Goal: Task Accomplishment & Management: Use online tool/utility

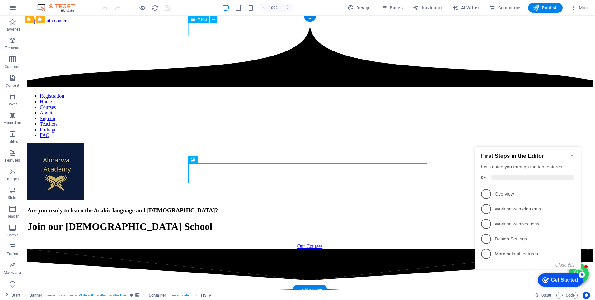
click at [223, 93] on nav "Registration Home Courses About Sign up Teachers Packages FAQ" at bounding box center [309, 115] width 565 height 45
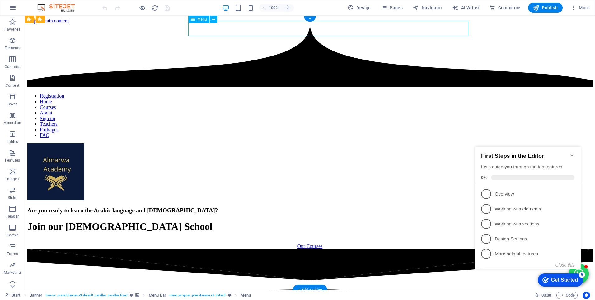
click at [223, 93] on nav "Registration Home Courses About Sign up Teachers Packages FAQ" at bounding box center [309, 115] width 565 height 45
select select "default"
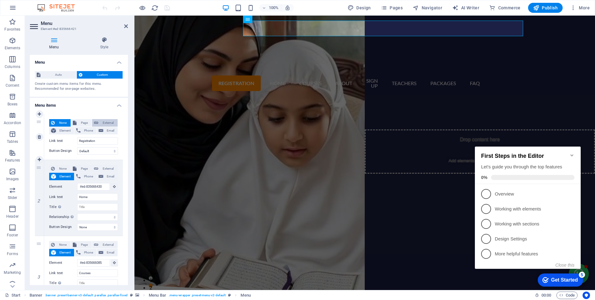
click at [101, 121] on span "External" at bounding box center [108, 122] width 16 height 7
select select "blank"
select select
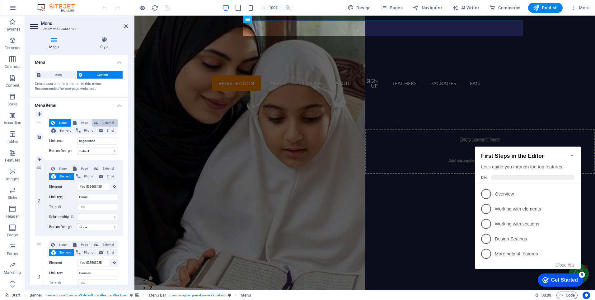
select select
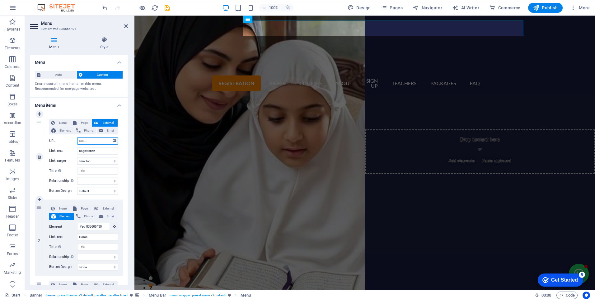
type input "v"
select select
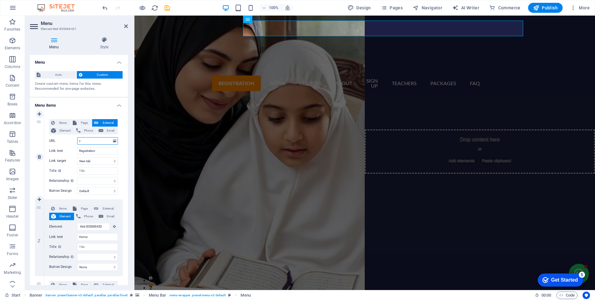
select select
drag, startPoint x: 88, startPoint y: 142, endPoint x: 73, endPoint y: 140, distance: 15.2
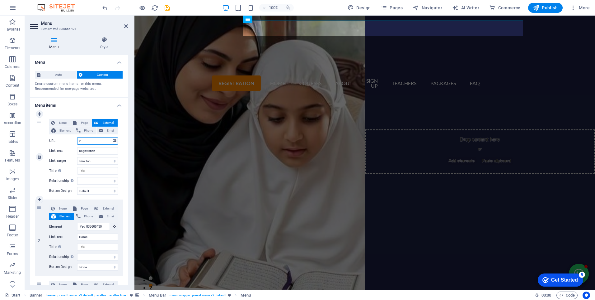
click at [73, 140] on div "URL v" at bounding box center [83, 140] width 69 height 7
paste input "[URL][DOMAIN_NAME]"
type input "[URL][DOMAIN_NAME]"
select select
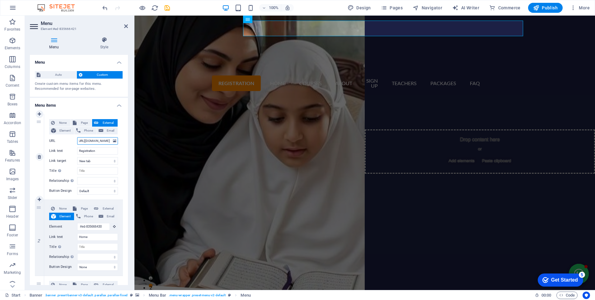
select select
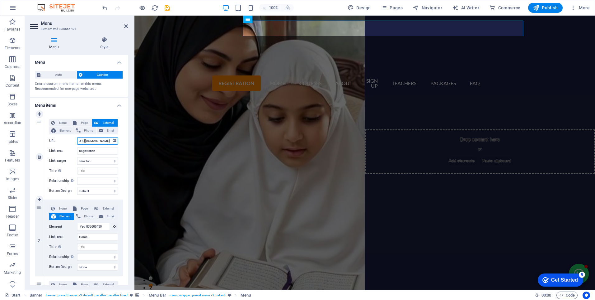
select select
type input "[URL][DOMAIN_NAME]"
click at [167, 7] on icon "save" at bounding box center [167, 7] width 7 height 7
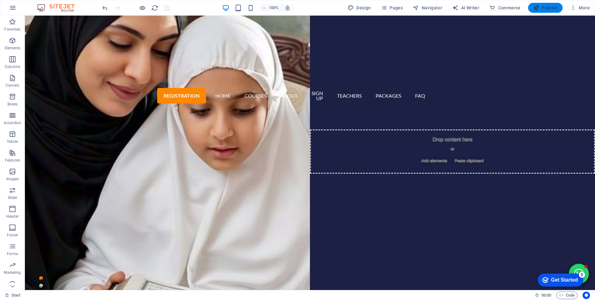
click at [551, 9] on span "Publish" at bounding box center [545, 8] width 25 height 6
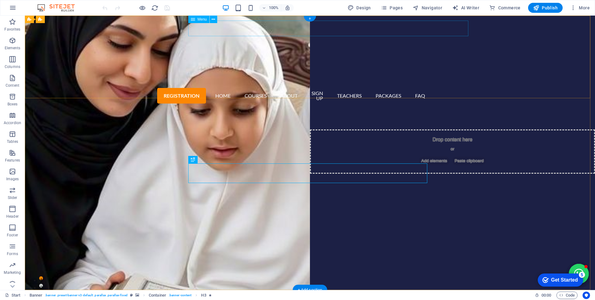
click at [217, 86] on nav "Registration Home Courses About Sign up Teachers Packages FAQ" at bounding box center [310, 95] width 239 height 19
select select "default"
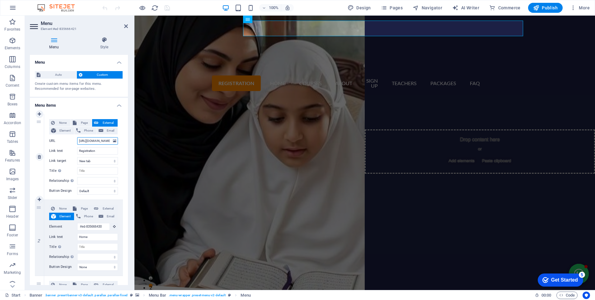
click at [98, 142] on input "[URL][DOMAIN_NAME]" at bounding box center [97, 140] width 41 height 7
click at [104, 140] on input "[URL][DOMAIN_NAME]" at bounding box center [97, 140] width 41 height 7
type input "[URL][DOMAIN_NAME]"
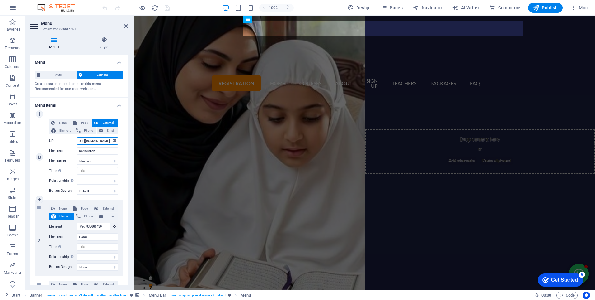
select select
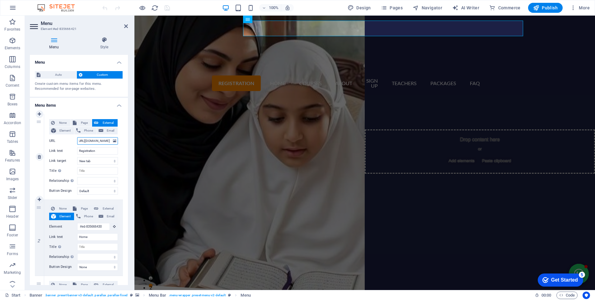
select select
type input "https://www.esiicbeet.com/alwmarwaadb/"
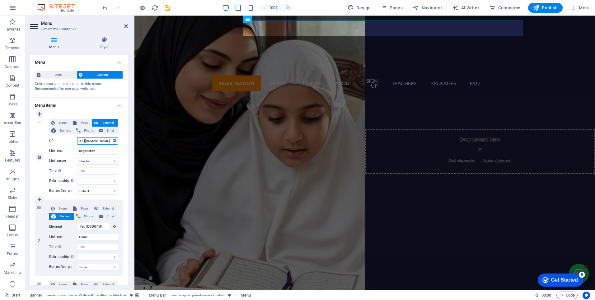
select select
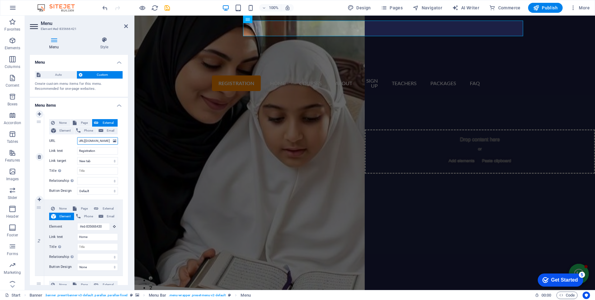
select select
type input "https://www.esiicbeet.com/alwmarwaadb/"
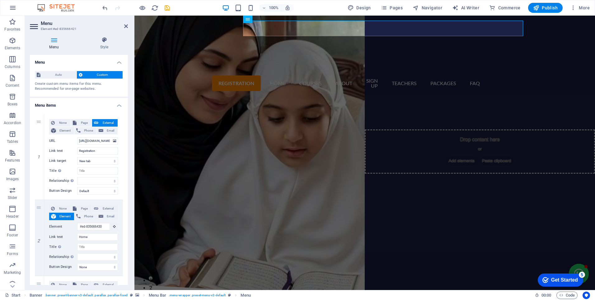
click at [87, 142] on input "https://www.esiicbeet.com/alwmarwaadb/" at bounding box center [97, 140] width 41 height 7
click at [166, 9] on icon "save" at bounding box center [167, 7] width 7 height 7
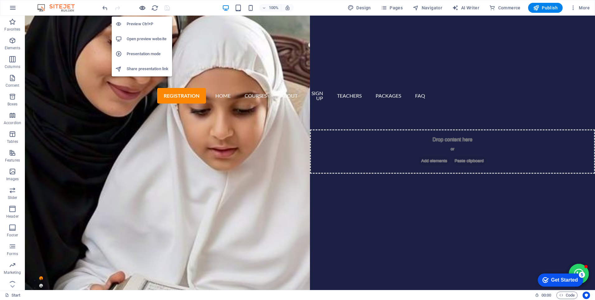
click at [144, 9] on icon "button" at bounding box center [142, 7] width 7 height 7
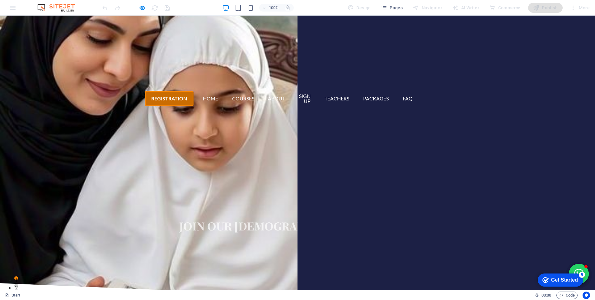
click at [194, 91] on link "Registration" at bounding box center [169, 99] width 49 height 16
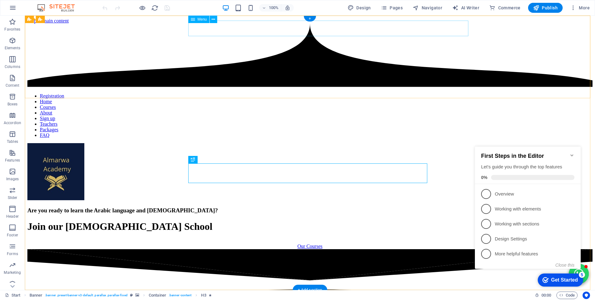
click at [222, 93] on nav "Registration Home Courses About Sign up Teachers Packages FAQ" at bounding box center [309, 115] width 565 height 45
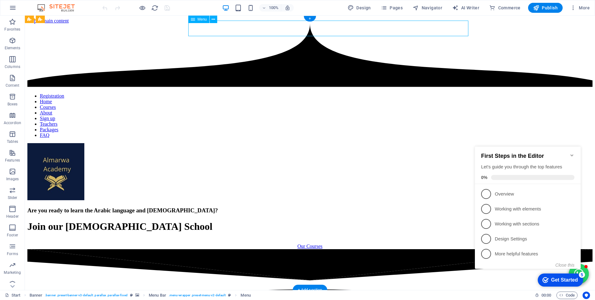
click at [222, 93] on nav "Registration Home Courses About Sign up Teachers Packages FAQ" at bounding box center [309, 115] width 565 height 45
select select "default"
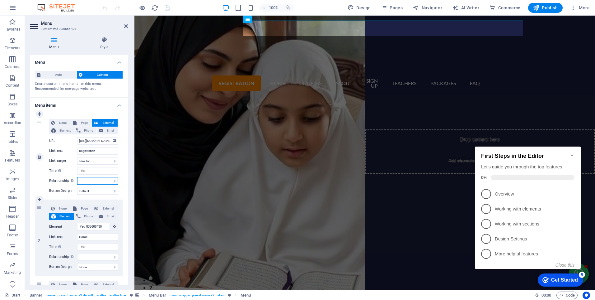
click at [114, 182] on select "alternate author bookmark external help license next nofollow noreferrer noopen…" at bounding box center [97, 180] width 41 height 7
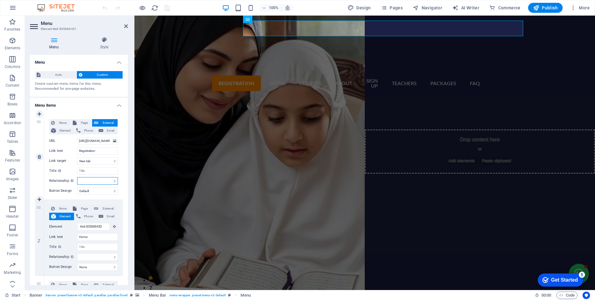
click at [114, 182] on select "alternate author bookmark external help license next nofollow noreferrer noopen…" at bounding box center [97, 180] width 41 height 7
click at [106, 143] on input "[URL][DOMAIN_NAME]" at bounding box center [97, 140] width 41 height 7
type input "[URL][DOMAIN_NAME]"
select select
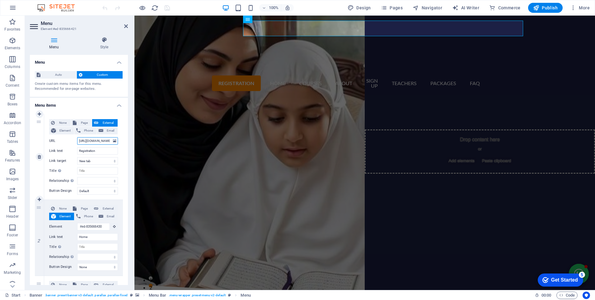
select select
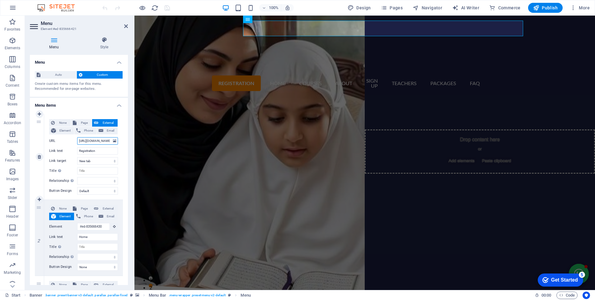
select select
click at [108, 139] on input "[URL][DOMAIN_NAME]" at bounding box center [97, 140] width 41 height 7
click at [113, 162] on select "New tab Same tab Overlay" at bounding box center [97, 160] width 41 height 7
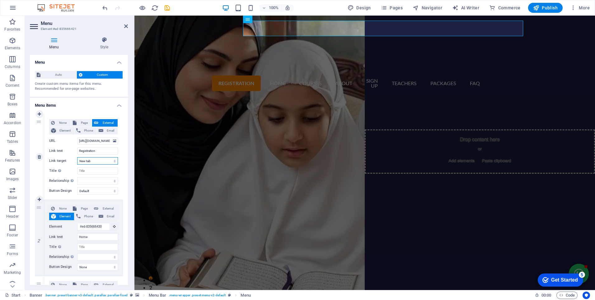
click at [113, 162] on select "New tab Same tab Overlay" at bounding box center [97, 160] width 41 height 7
click at [108, 142] on input "[URL][DOMAIN_NAME]" at bounding box center [97, 140] width 41 height 7
click at [546, 6] on span "Publish" at bounding box center [545, 8] width 25 height 6
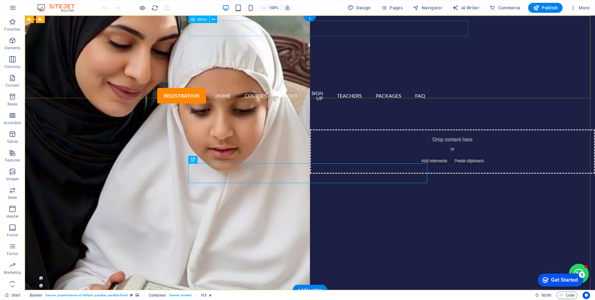
click at [213, 86] on nav "Registration Home Courses About Sign up Teachers Packages FAQ" at bounding box center [310, 95] width 239 height 19
select select "default"
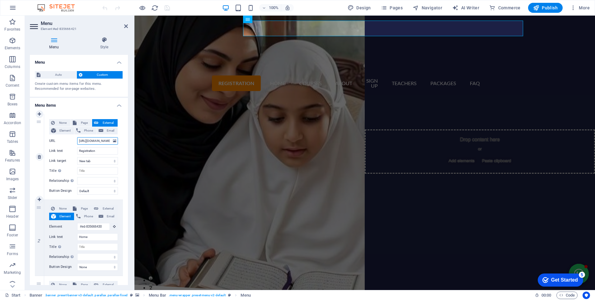
click at [91, 142] on input "[URL][DOMAIN_NAME]" at bounding box center [97, 140] width 41 height 7
type input "https://www.esiicbeet.com/b/index.php"
select select
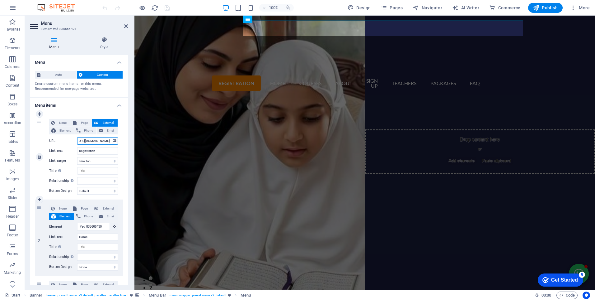
select select
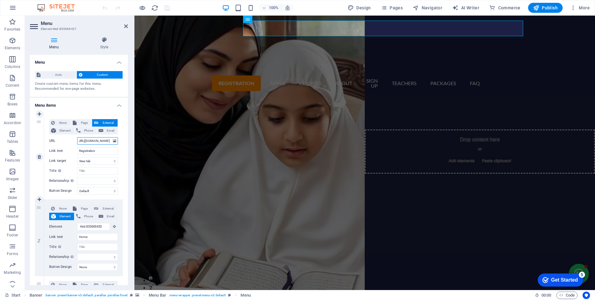
select select
type input "https://www.esiicbeet.com//index.php"
select select
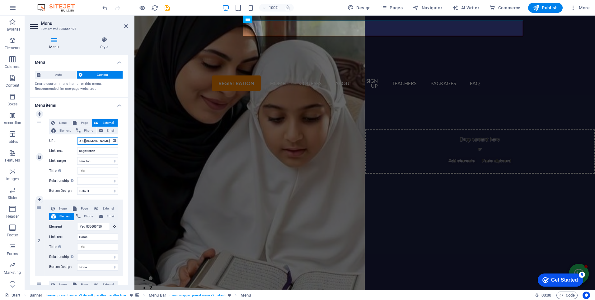
select select
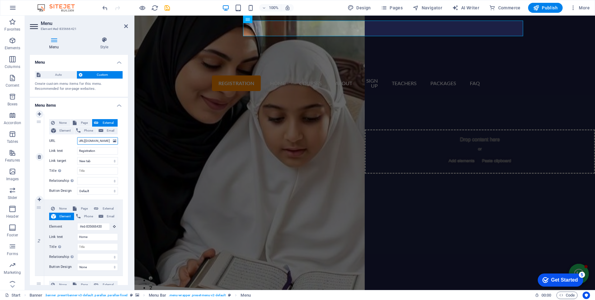
select select
type input "https://www.esiicbeet.com/phpdbase/index.php"
select select
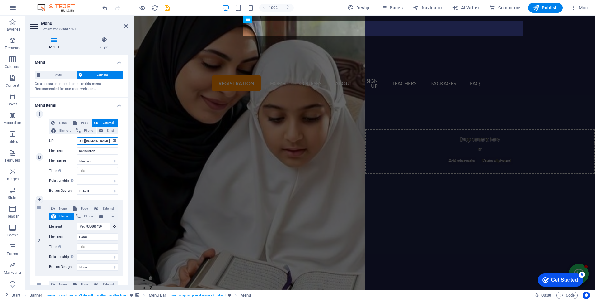
select select
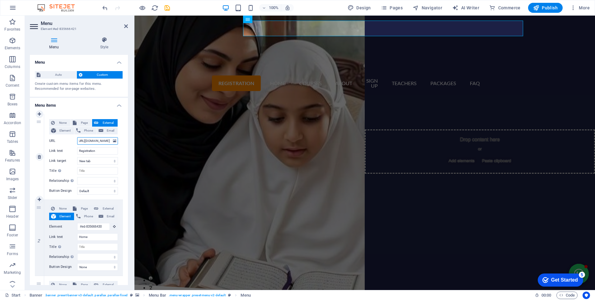
scroll to position [0, 37]
type input "https://www.esiicbeet.com/phpdbase/index.php"
click at [165, 7] on icon "save" at bounding box center [167, 7] width 7 height 7
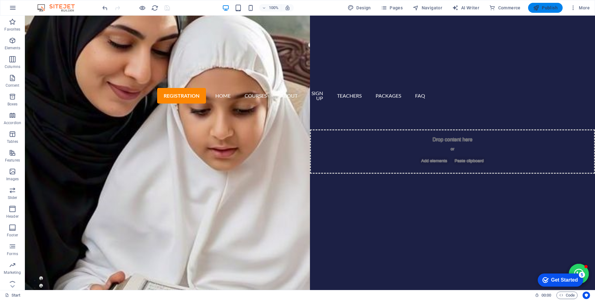
click at [544, 8] on span "Publish" at bounding box center [545, 8] width 25 height 6
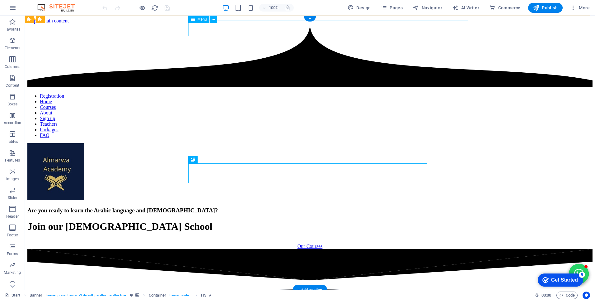
click at [227, 93] on nav "Registration Home Courses About Sign up Teachers Packages FAQ" at bounding box center [309, 115] width 565 height 45
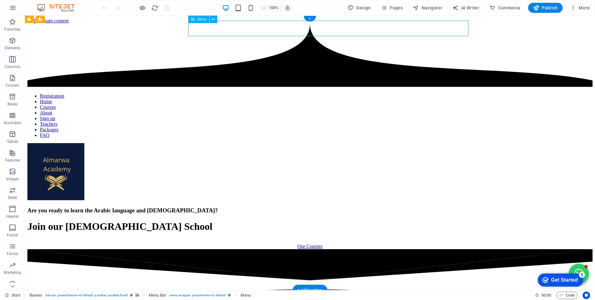
click at [227, 93] on nav "Registration Home Courses About Sign up Teachers Packages FAQ" at bounding box center [309, 115] width 565 height 45
select select "default"
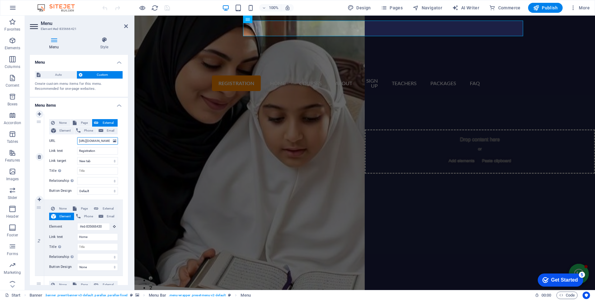
click at [79, 139] on input "https://www.esiicbeet.com/phpdbase/index.php" at bounding box center [97, 140] width 41 height 7
click at [95, 144] on input "https://www.esiicbeet.com/phpdbase/index.php" at bounding box center [97, 140] width 41 height 7
paste input "text"
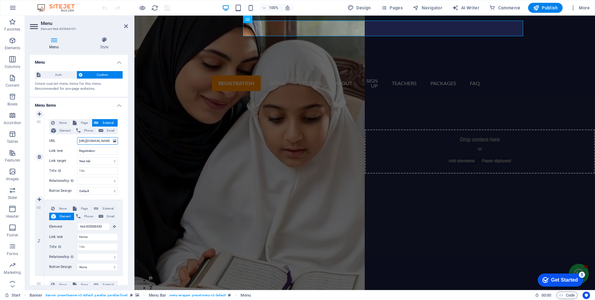
type input "https://www.esiicbeet.com/"
select select
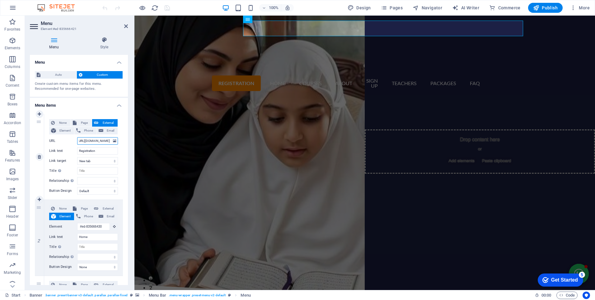
select select
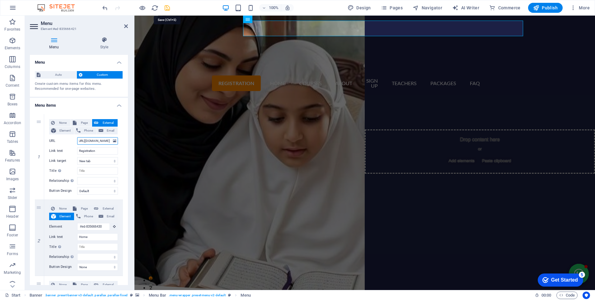
type input "https://www.esiicbeet.com/"
click at [169, 7] on icon "save" at bounding box center [167, 7] width 7 height 7
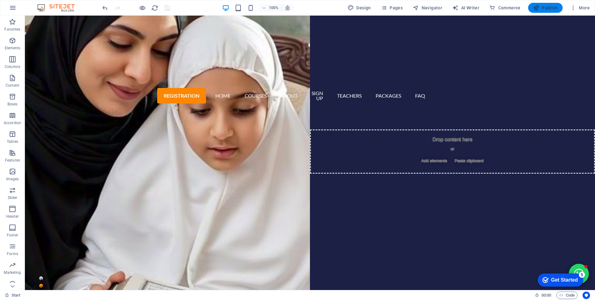
click at [547, 9] on span "Publish" at bounding box center [545, 8] width 25 height 6
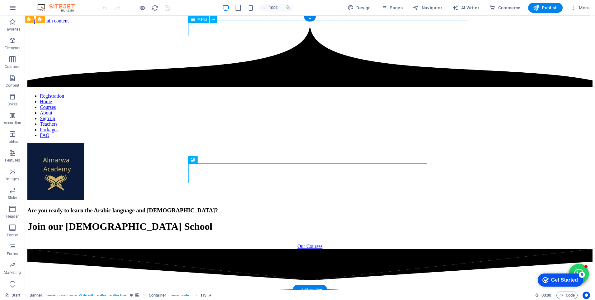
click at [214, 93] on nav "Registration Home Courses About Sign up Teachers Packages FAQ" at bounding box center [309, 115] width 565 height 45
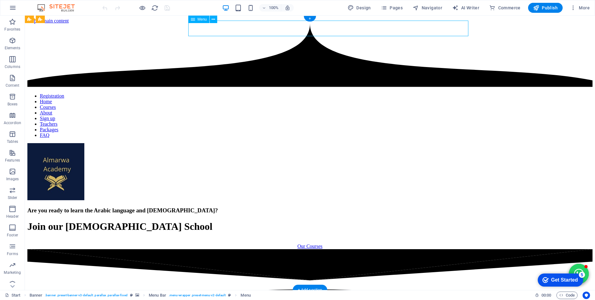
click at [214, 93] on nav "Registration Home Courses About Sign up Teachers Packages FAQ" at bounding box center [309, 115] width 565 height 45
select select "default"
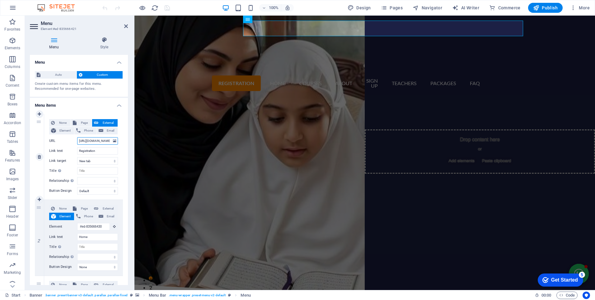
click at [95, 141] on input "[URL][DOMAIN_NAME]" at bounding box center [97, 140] width 41 height 7
click at [173, 69] on div "Registration Home Courses About Sign up Teachers Packages FAQ" at bounding box center [365, 112] width 461 height 86
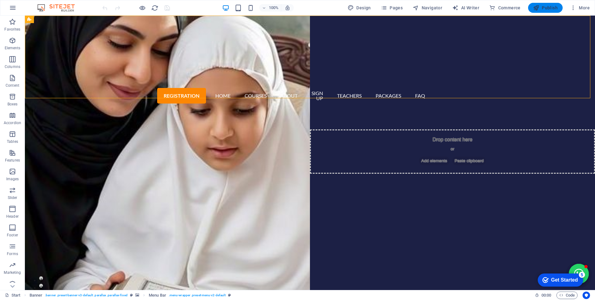
click at [543, 8] on span "Publish" at bounding box center [545, 8] width 25 height 6
click at [232, 86] on nav "Registration Home Courses About Sign up Teachers Packages FAQ" at bounding box center [310, 95] width 239 height 19
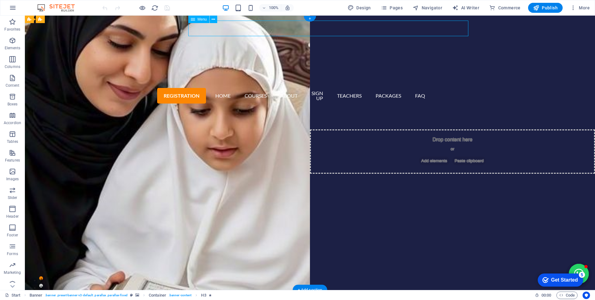
click at [232, 86] on nav "Registration Home Courses About Sign up Teachers Packages FAQ" at bounding box center [310, 95] width 239 height 19
select select "default"
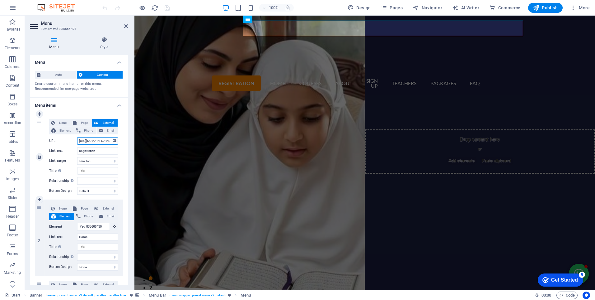
click at [97, 144] on input "[URL][DOMAIN_NAME]" at bounding box center [97, 140] width 41 height 7
click at [95, 139] on input "[URL][DOMAIN_NAME]" at bounding box center [97, 140] width 41 height 7
paste input "techeronline"
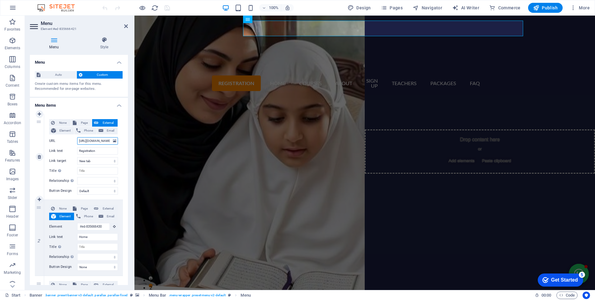
type input "[URL][DOMAIN_NAME]"
select select
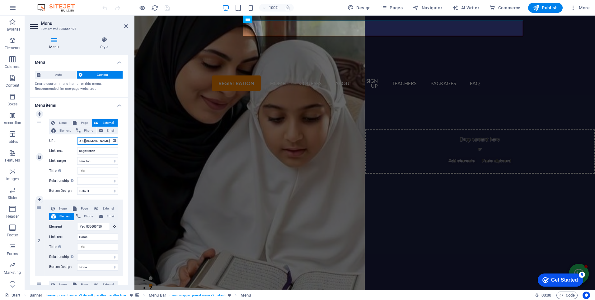
select select
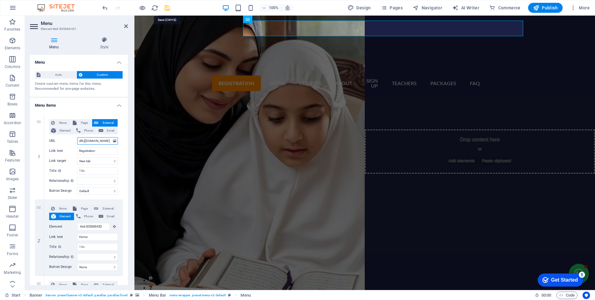
type input "[URL][DOMAIN_NAME]"
click at [168, 7] on icon "save" at bounding box center [167, 7] width 7 height 7
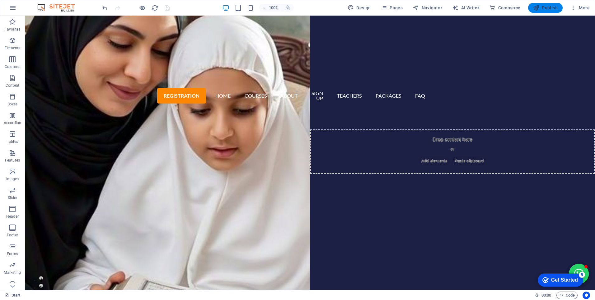
click at [546, 8] on span "Publish" at bounding box center [545, 8] width 25 height 6
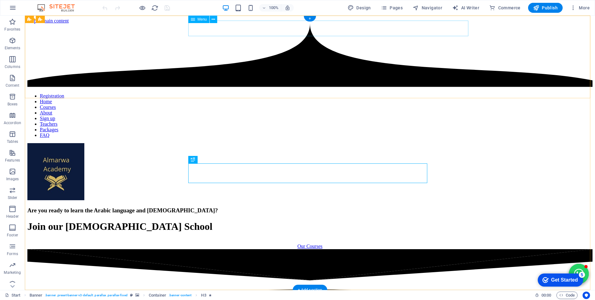
click at [217, 93] on nav "Registration Home Courses About Sign up Teachers Packages FAQ" at bounding box center [309, 115] width 565 height 45
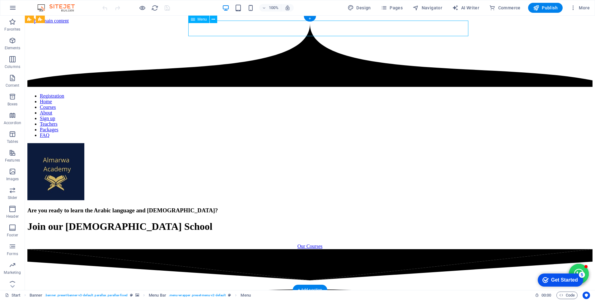
click at [217, 93] on nav "Registration Home Courses About Sign up Teachers Packages FAQ" at bounding box center [309, 115] width 565 height 45
click at [107, 93] on div "Registration Home Courses About Sign up Teachers Packages FAQ" at bounding box center [309, 147] width 565 height 108
select select "default"
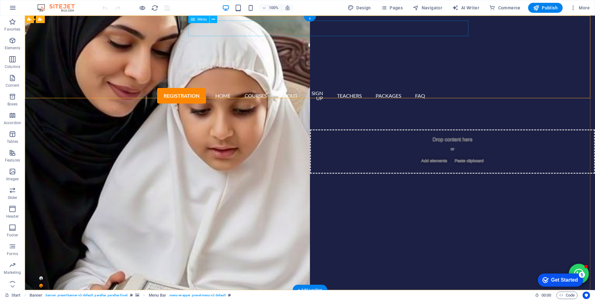
click at [226, 86] on nav "Registration Home Courses About Sign up Teachers Packages FAQ" at bounding box center [310, 95] width 239 height 19
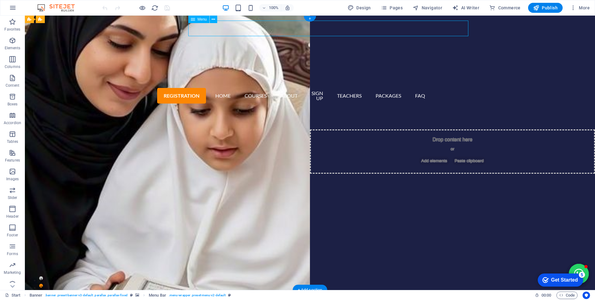
click at [226, 86] on nav "Registration Home Courses About Sign up Teachers Packages FAQ" at bounding box center [310, 95] width 239 height 19
select select "default"
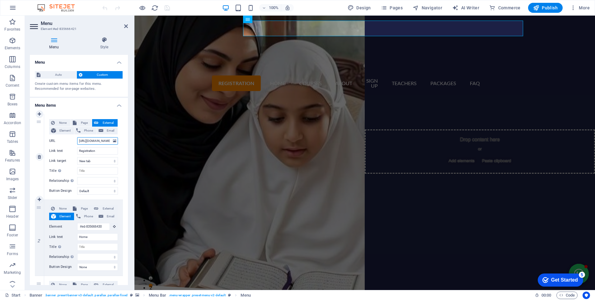
click at [97, 141] on input "[URL][DOMAIN_NAME]" at bounding box center [97, 140] width 41 height 7
type input "[URL][DOMAIN_NAME]"
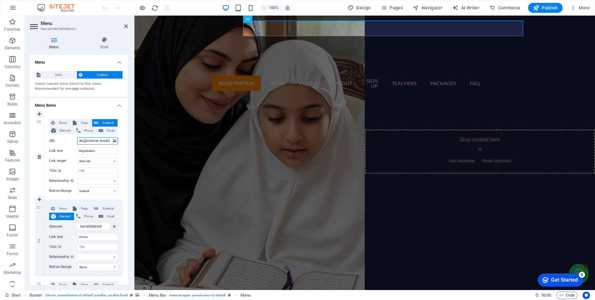
scroll to position [0, 26]
select select
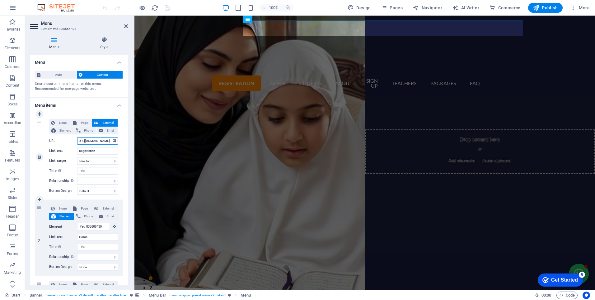
select select
type input "https://techeronline.esiicbeet.com/index.php"
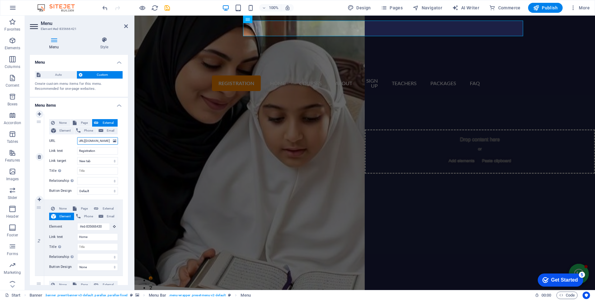
scroll to position [0, 32]
select select
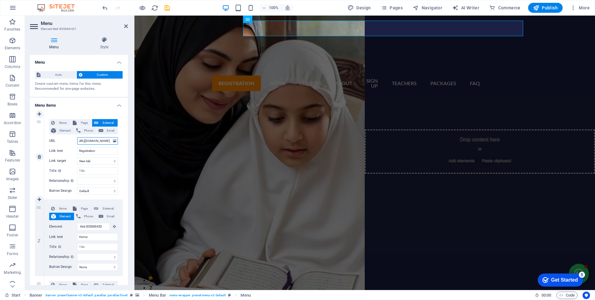
select select
type input "https://techeronline.esiicbeet.com/index.php"
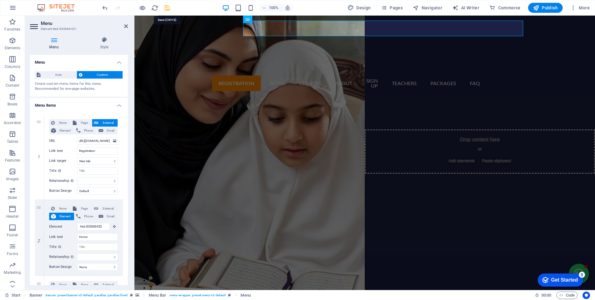
scroll to position [0, 0]
click at [169, 7] on icon "save" at bounding box center [167, 7] width 7 height 7
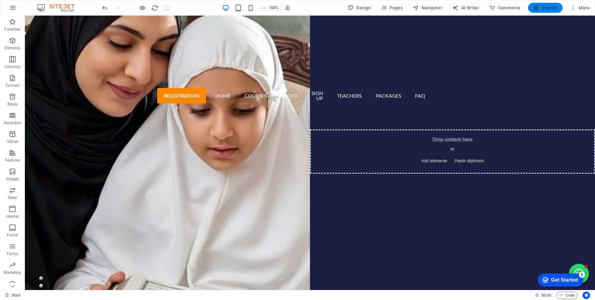
click at [556, 8] on span "Publish" at bounding box center [545, 8] width 25 height 6
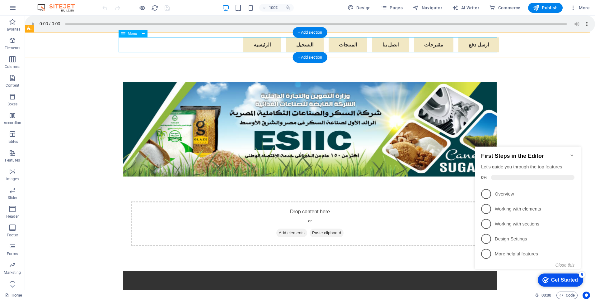
click at [340, 40] on nav "الرئيسية التسجيل المنتجات اتصل بنا مقترحات ارسل دفع" at bounding box center [310, 44] width 379 height 15
select select "default"
select select
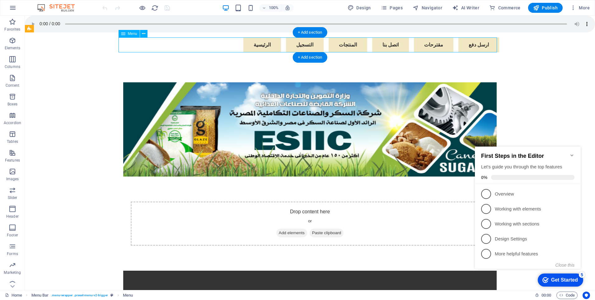
select select "default"
select select
select select "default"
select select
select select "default"
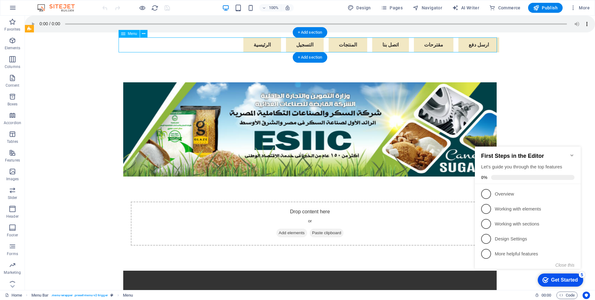
select select
select select "default"
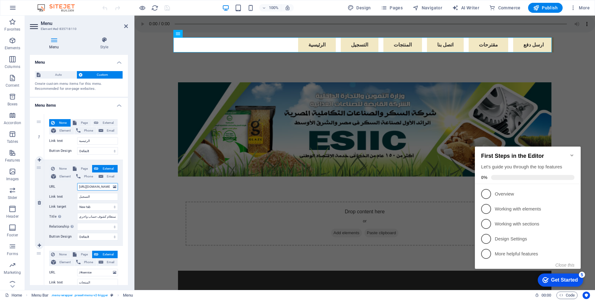
click at [92, 186] on input "https://www.esiicbeet.com/db1/login.php" at bounding box center [97, 186] width 41 height 7
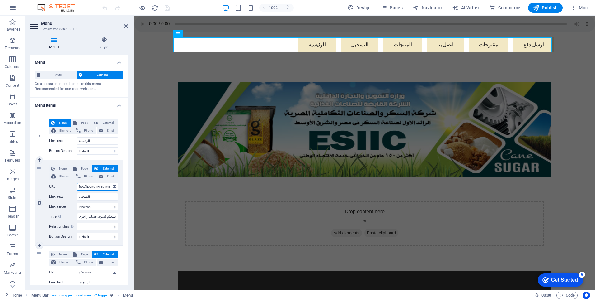
click at [92, 186] on input "https://www.esiicbeet.com/db1/login.php" at bounding box center [97, 186] width 41 height 7
paste input "techeronline.esiicbeet.com/"
type input "[URL][DOMAIN_NAME]"
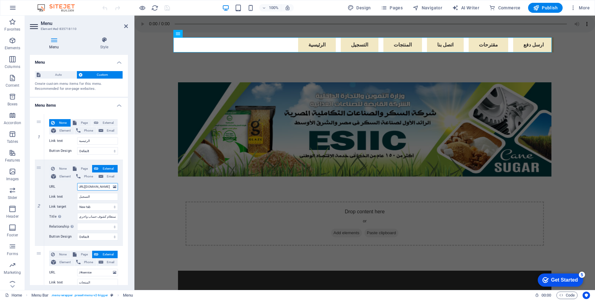
select select
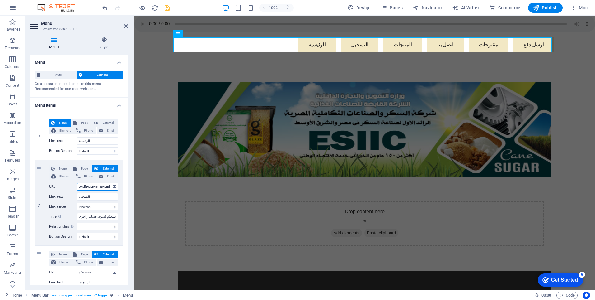
type input "[URL][DOMAIN_NAME]"
click at [166, 8] on icon "save" at bounding box center [167, 7] width 7 height 7
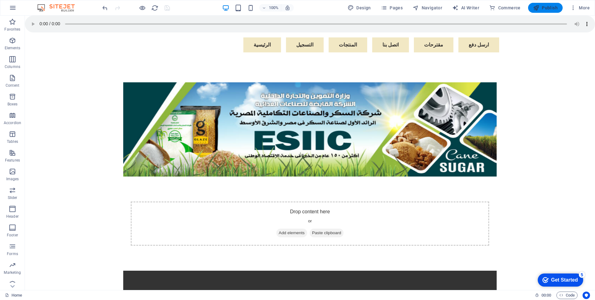
click at [556, 10] on span "Publish" at bounding box center [545, 8] width 25 height 6
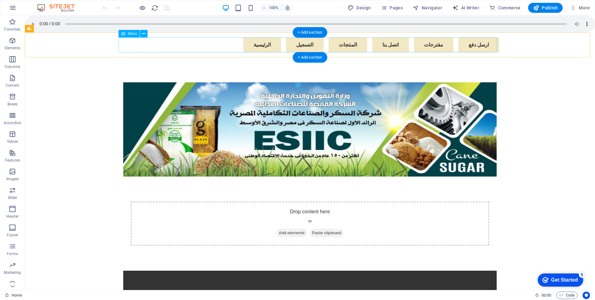
click at [339, 49] on nav "الرئيسية التسجيل المنتجات اتصل بنا مقترحات ارسل دفع" at bounding box center [310, 44] width 379 height 15
select select "default"
select select
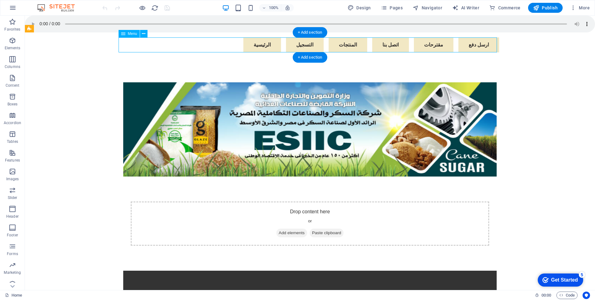
select select "default"
select select
select select "default"
select select
select select "default"
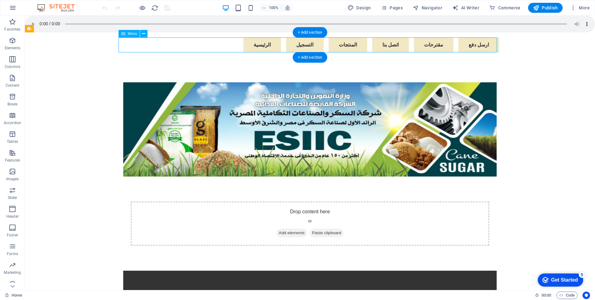
select select
select select "default"
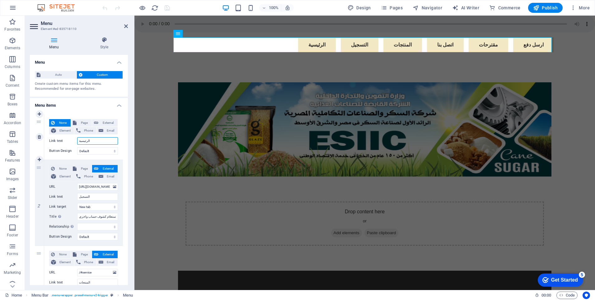
click at [91, 143] on input "الرئيسية" at bounding box center [97, 140] width 41 height 7
click at [369, 44] on nav "الرئيسية التسجيل المنتجات اتصل بنا مقترحات ارسل دفع" at bounding box center [365, 44] width 379 height 15
click at [92, 188] on input "[URL][DOMAIN_NAME]" at bounding box center [97, 186] width 41 height 7
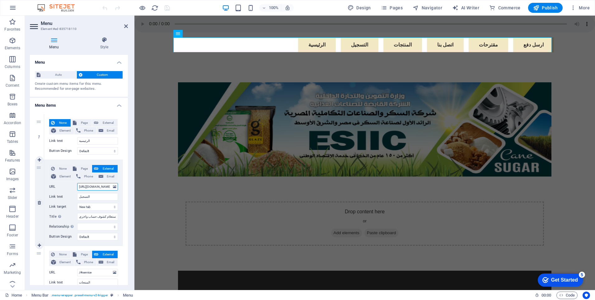
click at [92, 188] on input "[URL][DOMAIN_NAME]" at bounding box center [97, 186] width 41 height 7
type input "[URL][DOMAIN_NAME]"
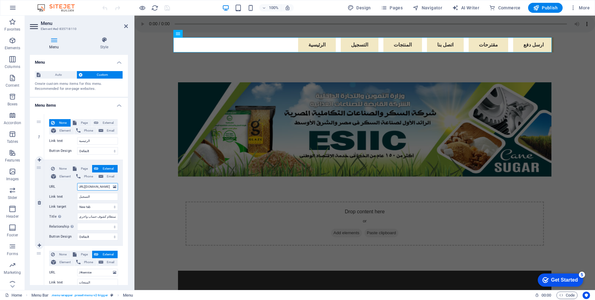
select select
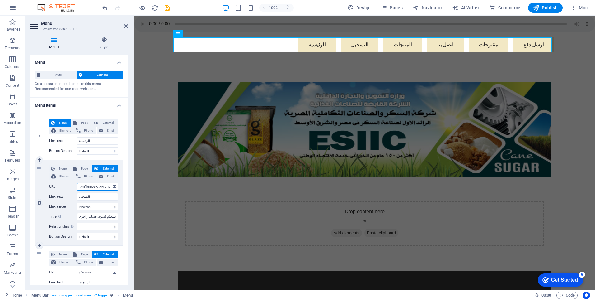
type input "[URL][DOMAIN_NAME]"
select select
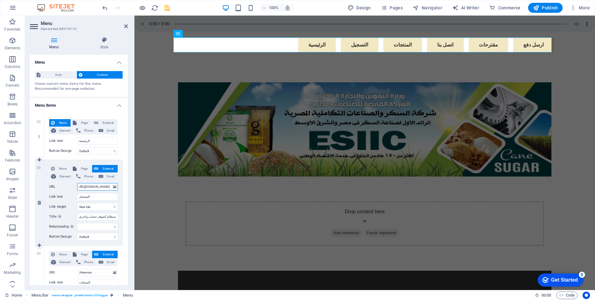
select select
type input "[URL][DOMAIN_NAME]"
click at [387, 44] on nav "الرئيسية التسجيل المنتجات اتصل بنا مقترحات ارسل دفع" at bounding box center [365, 44] width 379 height 15
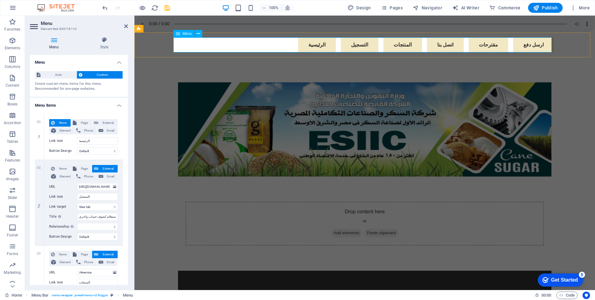
click at [387, 44] on nav "الرئيسية التسجيل المنتجات اتصل بنا مقترحات ارسل دفع" at bounding box center [365, 44] width 379 height 15
click at [97, 187] on input "[URL][DOMAIN_NAME]" at bounding box center [97, 186] width 41 height 7
select select
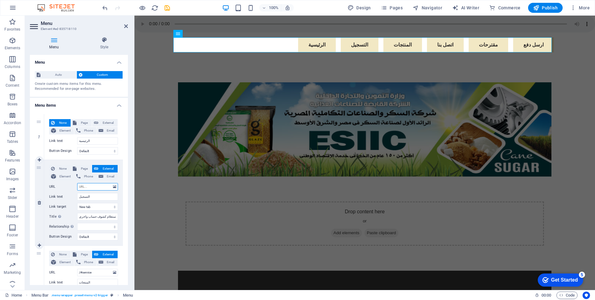
select select
click at [542, 8] on span "Publish" at bounding box center [545, 8] width 25 height 6
